Goal: Book appointment/travel/reservation

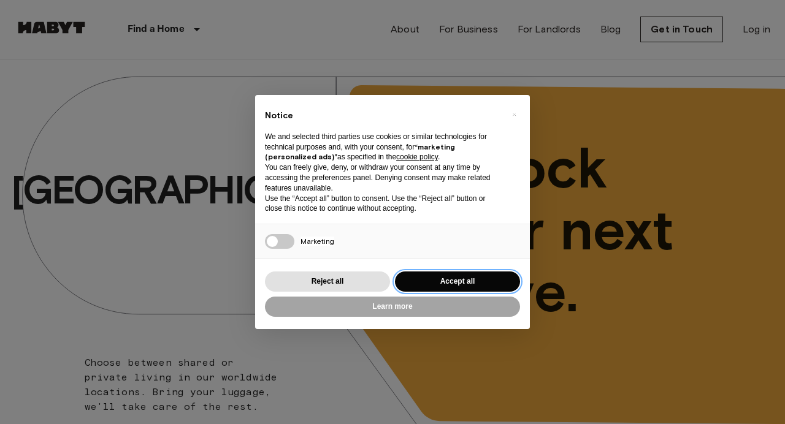
click at [477, 283] on button "Accept all" at bounding box center [457, 282] width 125 height 20
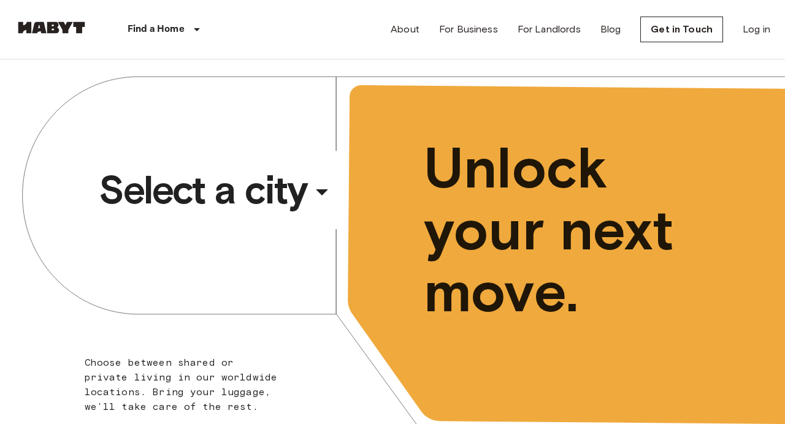
click at [302, 190] on div "​" at bounding box center [338, 202] width 126 height 25
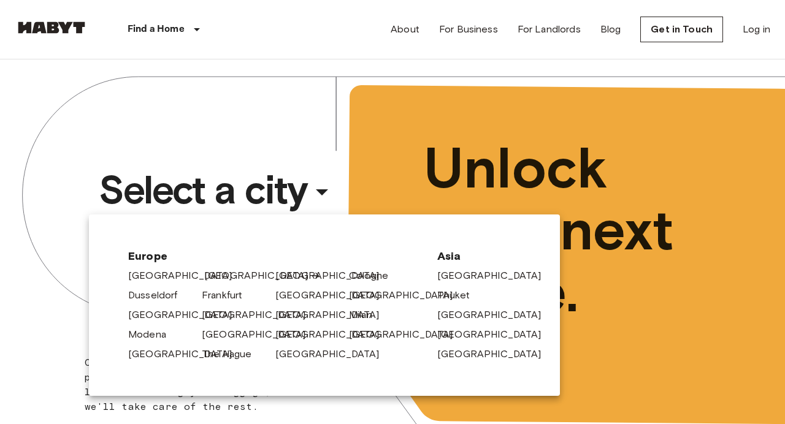
click at [218, 277] on link "[GEOGRAPHIC_DATA]" at bounding box center [262, 276] width 116 height 15
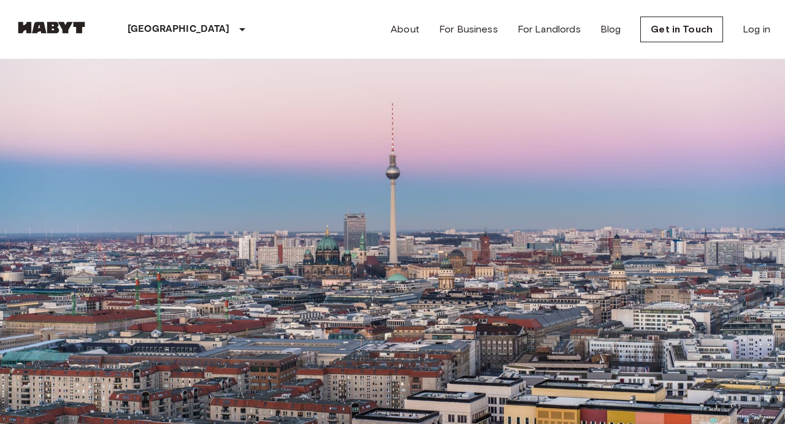
click at [85, 124] on input "Move-in date" at bounding box center [58, 118] width 87 height 12
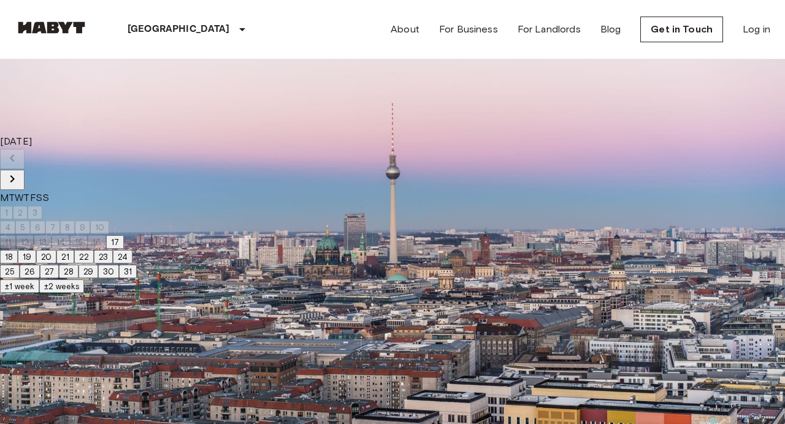
click at [18, 264] on button "18" at bounding box center [9, 256] width 18 height 13
type input "**********"
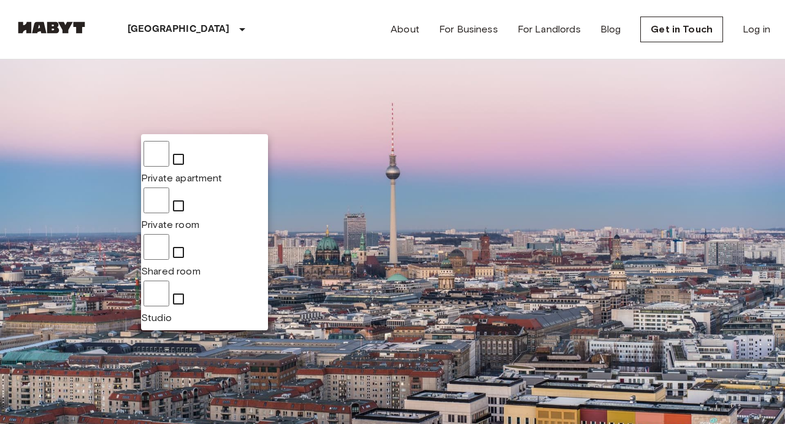
click at [194, 172] on span "Private apartment" at bounding box center [182, 178] width 82 height 12
click at [172, 312] on span "Studio" at bounding box center [156, 318] width 31 height 12
click at [194, 186] on li "Private room" at bounding box center [204, 209] width 127 height 47
type input "**********"
click at [384, 91] on div at bounding box center [392, 212] width 785 height 424
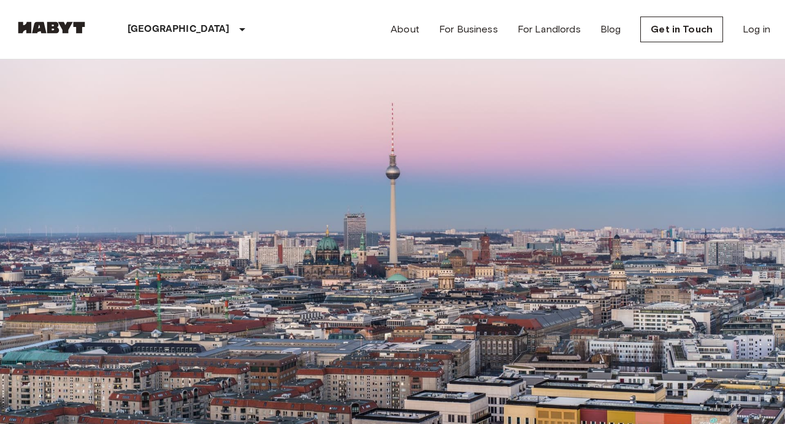
click at [174, 91] on icon "tune" at bounding box center [166, 83] width 15 height 15
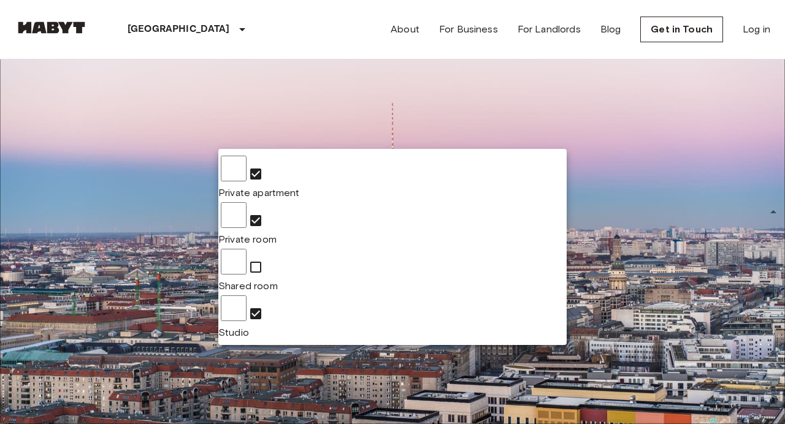
click at [425, 127] on div at bounding box center [392, 212] width 785 height 424
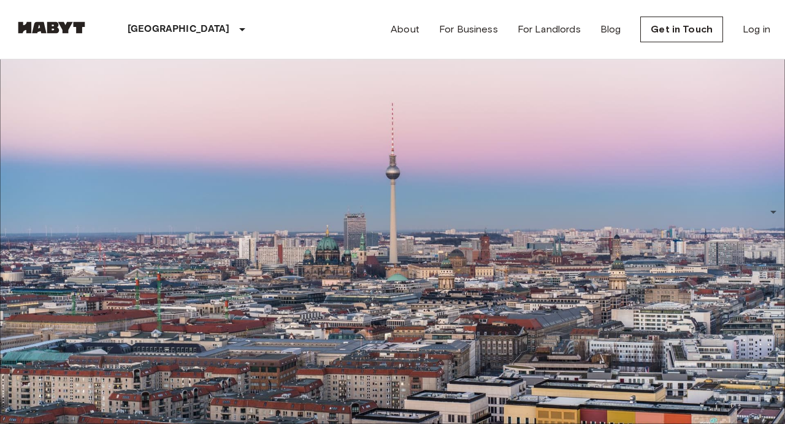
scroll to position [529, 0]
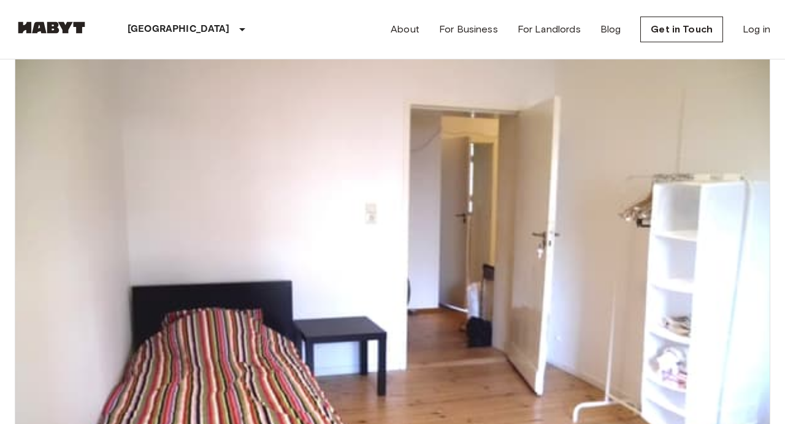
scroll to position [1591, 0]
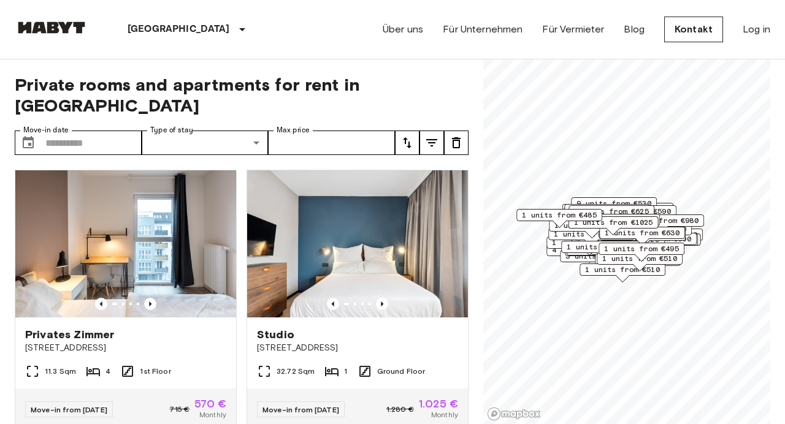
scroll to position [267, 0]
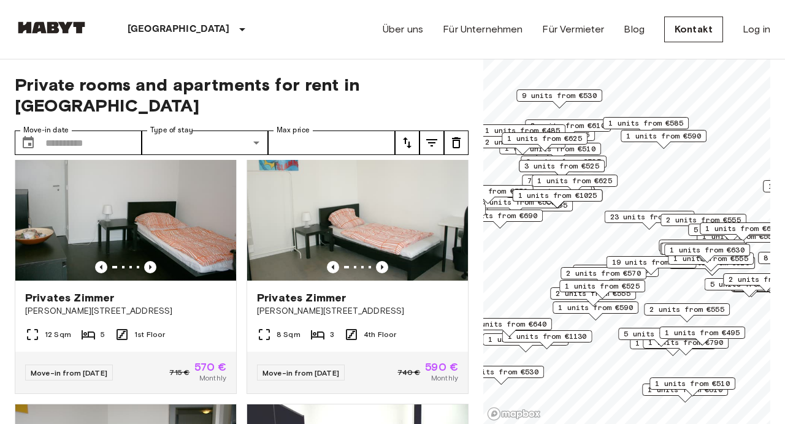
scroll to position [1936, 0]
